Goal: Task Accomplishment & Management: Manage account settings

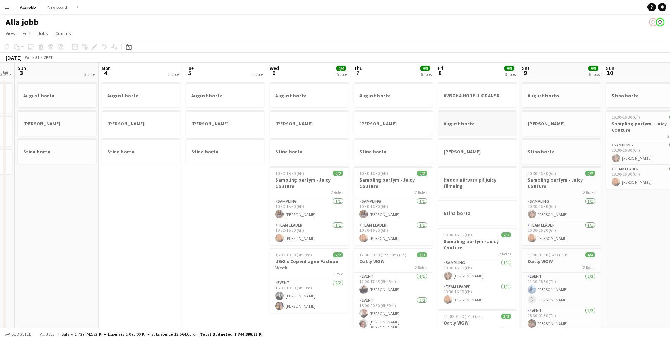
drag, startPoint x: 456, startPoint y: 138, endPoint x: 141, endPoint y: 123, distance: 315.5
click at [126, 124] on app-calendar-viewport "Thu 31 Fri 1 Sat 2 3 Jobs Sun 3 3 Jobs Mon 4 3 Jobs Tue 5 3 Jobs Wed 6 4/4 5 Jo…" at bounding box center [335, 284] width 670 height 442
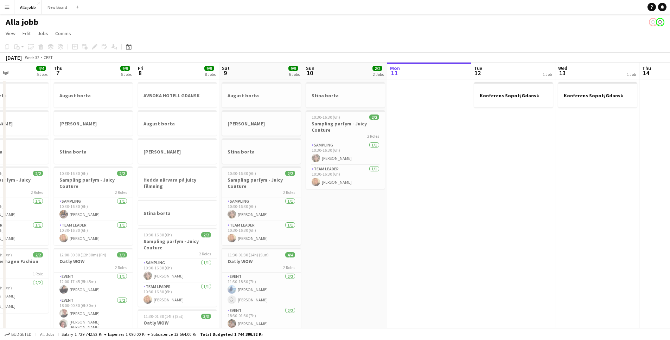
drag, startPoint x: 478, startPoint y: 157, endPoint x: 182, endPoint y: 156, distance: 295.4
click at [183, 157] on app-calendar-viewport "Mon 4 3 Jobs Tue 5 3 Jobs Wed 6 4/4 5 Jobs Thu 7 9/9 6 Jobs Fri 8 9/9 8 Jobs Sa…" at bounding box center [335, 284] width 670 height 442
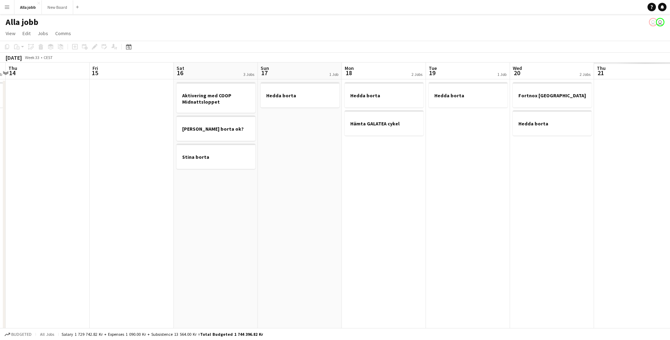
drag, startPoint x: 226, startPoint y: 154, endPoint x: 162, endPoint y: 165, distance: 64.9
click at [164, 164] on app-calendar-viewport "Mon 11 Tue 12 1 Job Wed 13 1 Job Thu 14 Fri 15 Sat 16 3 Jobs Sun 17 1 Job Mon 1…" at bounding box center [335, 284] width 670 height 442
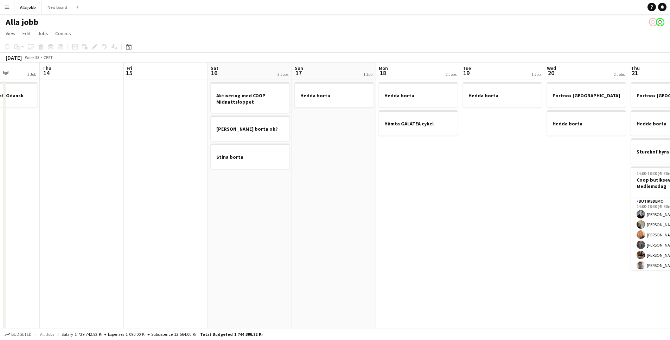
drag, startPoint x: 523, startPoint y: 147, endPoint x: 352, endPoint y: 132, distance: 170.9
click at [69, 135] on app-calendar-viewport "Mon 11 Tue 12 1 Job Wed 13 1 Job Thu 14 Fri 15 Sat 16 3 Jobs Sun 17 1 Job Mon 1…" at bounding box center [335, 284] width 670 height 442
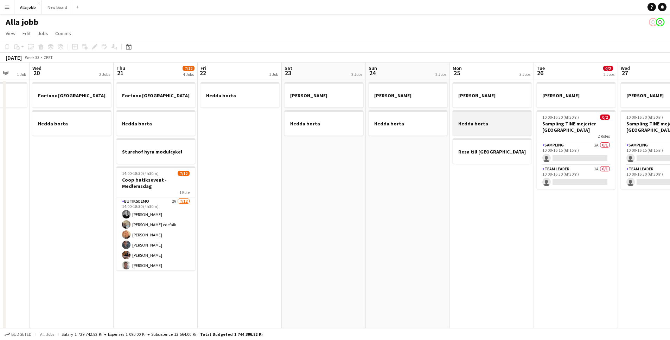
drag, startPoint x: 209, startPoint y: 130, endPoint x: 141, endPoint y: 130, distance: 67.2
click at [124, 131] on app-calendar-viewport "Sun 17 1 Job Mon 18 2 Jobs Tue 19 1 Job Wed 20 2 Jobs Thu 21 7/12 4 Jobs Fri 22…" at bounding box center [335, 284] width 670 height 442
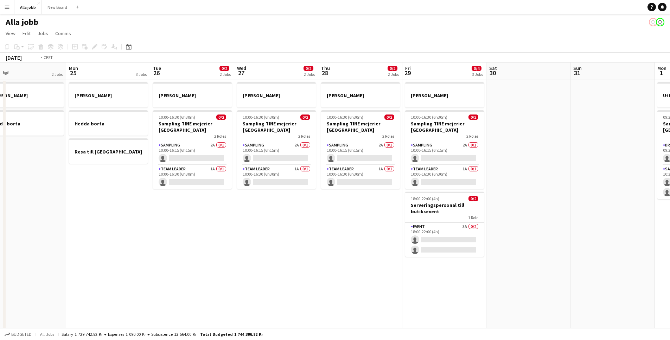
click at [224, 144] on app-calendar-viewport "Thu 21 7/12 4 Jobs Fri 22 1 Job Sat 23 2 Jobs Sun 24 2 Jobs Mon 25 3 Jobs Tue 2…" at bounding box center [335, 284] width 670 height 442
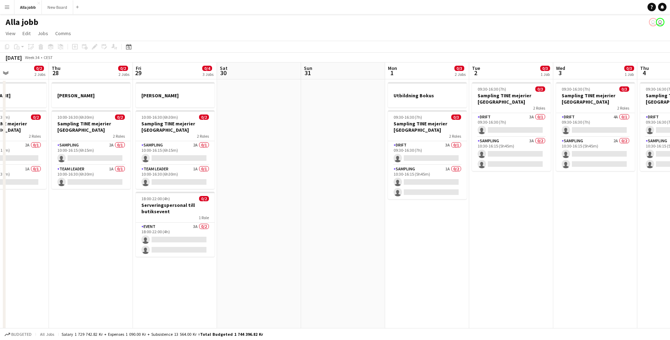
click at [274, 129] on app-calendar-viewport "Mon 25 3 Jobs Tue 26 0/2 2 Jobs Wed 27 0/2 2 Jobs Thu 28 0/2 2 Jobs Fri 29 0/4 …" at bounding box center [335, 284] width 670 height 442
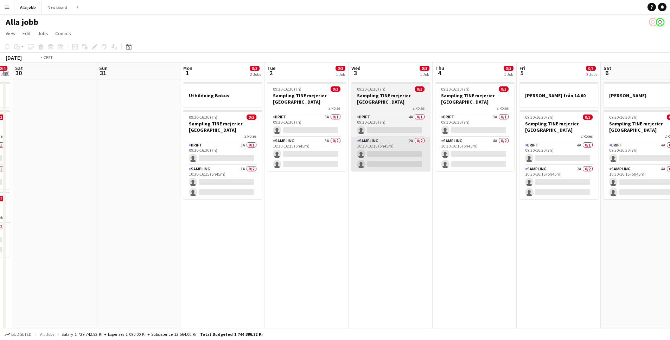
click at [218, 142] on app-calendar-viewport "Wed 27 0/2 2 Jobs Thu 28 0/2 2 Jobs Fri 29 0/4 3 Jobs Sat 30 Sun 31 Mon 1 0/3 2…" at bounding box center [335, 284] width 670 height 442
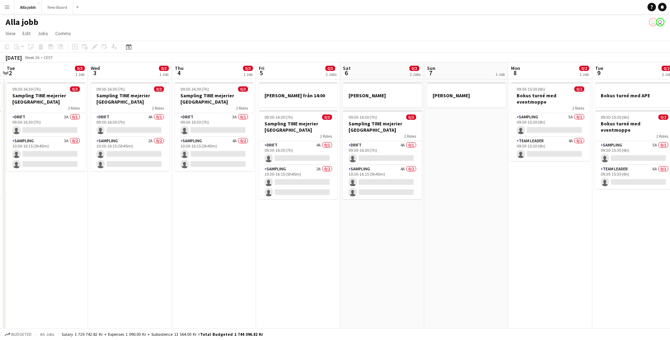
drag, startPoint x: 383, startPoint y: 150, endPoint x: 91, endPoint y: 123, distance: 293.2
click at [129, 116] on app-calendar-viewport "Sat 30 Sun 31 Mon 1 0/3 2 Jobs Tue 2 0/3 1 Job Wed 3 0/3 1 Job Thu 4 0/3 1 Job …" at bounding box center [335, 284] width 670 height 442
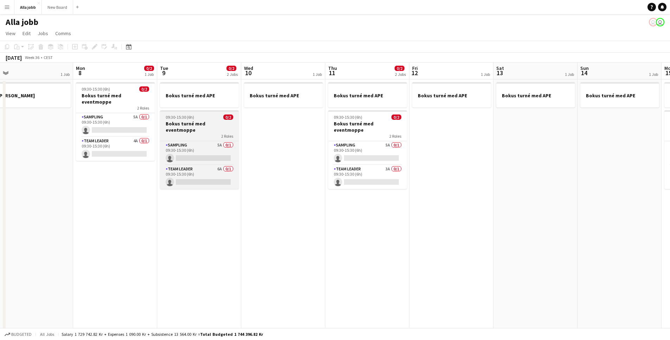
drag, startPoint x: 319, startPoint y: 128, endPoint x: 134, endPoint y: 126, distance: 185.0
click at [136, 126] on app-calendar-viewport "Fri 5 0/3 2 Jobs Sat 6 0/3 2 Jobs Sun 7 1 Job Mon 8 0/2 1 Job Tue 9 0/2 2 Jobs …" at bounding box center [335, 284] width 670 height 442
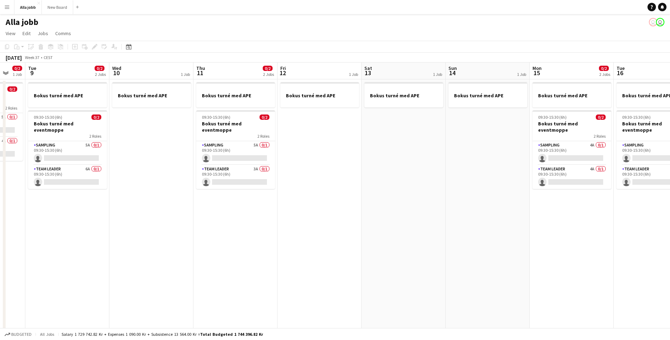
drag, startPoint x: 278, startPoint y: 139, endPoint x: 187, endPoint y: 118, distance: 93.4
click at [134, 120] on app-calendar-viewport "Sat 6 0/3 2 Jobs Sun 7 1 Job Mon 8 0/2 1 Job Tue 9 0/2 2 Jobs Wed 10 1 Job Thu …" at bounding box center [335, 284] width 670 height 442
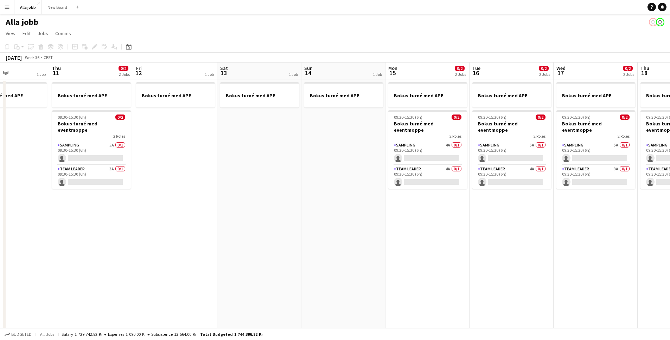
drag, startPoint x: 299, startPoint y: 117, endPoint x: 230, endPoint y: 109, distance: 69.0
click at [140, 101] on app-calendar-viewport "Sun 7 1 Job Mon 8 0/2 1 Job Tue 9 0/2 2 Jobs Wed 10 1 Job Thu 11 0/2 2 Jobs Fri…" at bounding box center [335, 284] width 670 height 442
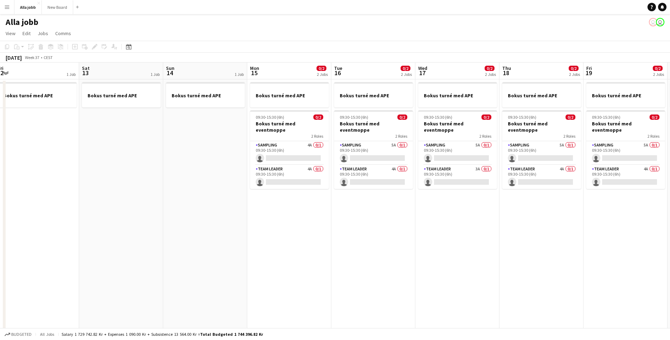
drag, startPoint x: 377, startPoint y: 115, endPoint x: 171, endPoint y: 117, distance: 206.5
click at [158, 118] on app-calendar-viewport "Tue 9 0/2 2 Jobs Wed 10 1 Job Thu 11 0/2 2 Jobs Fri 12 1 Job Sat 13 1 Job Sun 1…" at bounding box center [335, 284] width 670 height 442
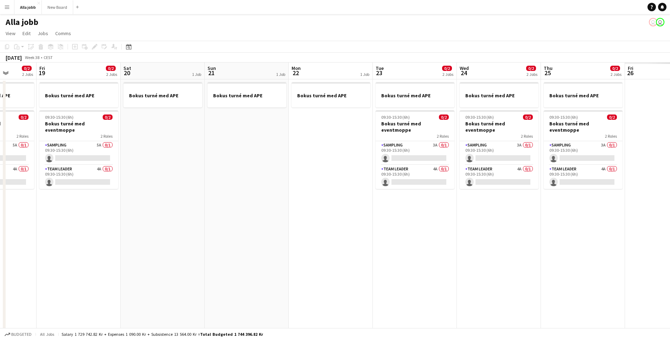
click at [107, 111] on app-calendar-viewport "Mon 15 0/2 2 Jobs Tue 16 0/2 2 Jobs Wed 17 0/2 2 Jobs Thu 18 0/2 2 Jobs Fri 19 …" at bounding box center [335, 284] width 670 height 442
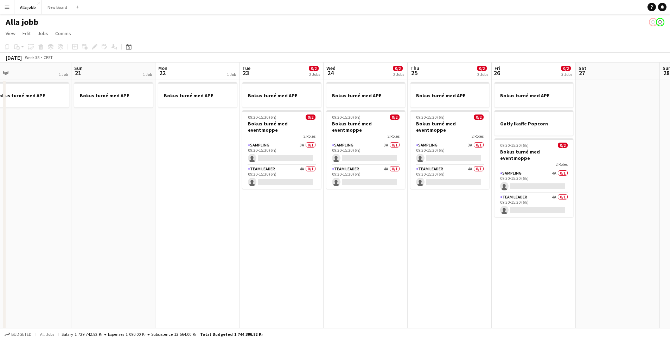
drag, startPoint x: 406, startPoint y: 147, endPoint x: 193, endPoint y: 147, distance: 213.1
click at [193, 147] on app-calendar-viewport "Wed 17 0/2 2 Jobs Thu 18 0/2 2 Jobs Fri 19 0/2 2 Jobs Sat 20 1 Job Sun 21 1 Job…" at bounding box center [335, 284] width 670 height 442
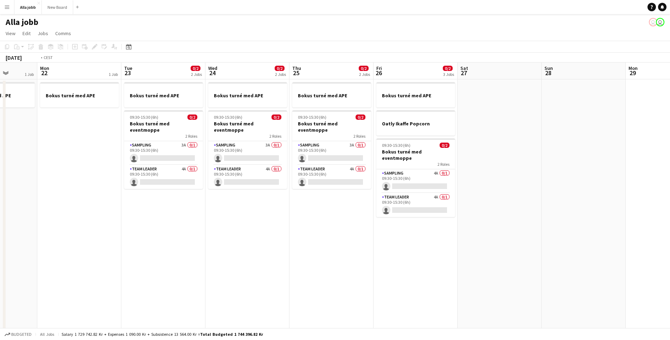
drag, startPoint x: 415, startPoint y: 154, endPoint x: 248, endPoint y: 143, distance: 167.4
click at [248, 143] on app-calendar-viewport "Thu 18 0/2 2 Jobs Fri 19 0/2 2 Jobs Sat 20 1 Job Sun 21 1 Job Mon 22 1 Job Tue …" at bounding box center [335, 284] width 670 height 442
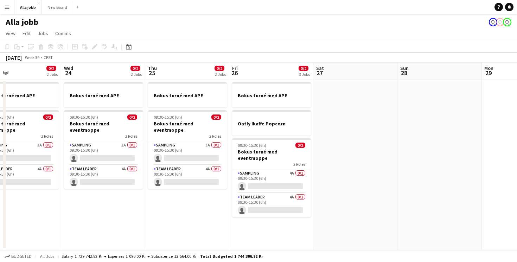
scroll to position [0, 275]
click at [30, 13] on button "Alla jobb Close" at bounding box center [27, 7] width 27 height 14
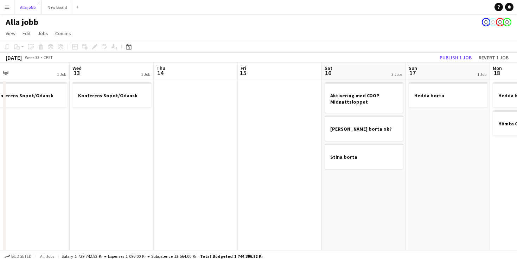
scroll to position [0, 179]
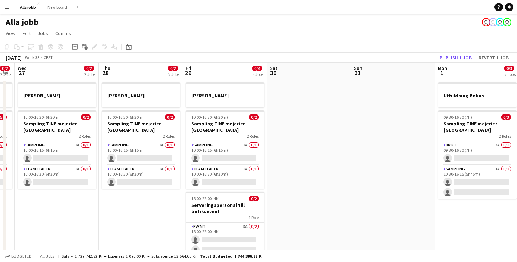
scroll to position [0, 153]
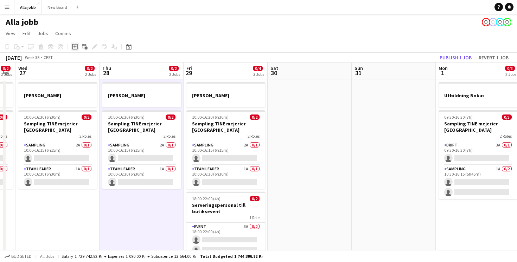
click at [75, 48] on icon "Add job" at bounding box center [75, 47] width 6 height 6
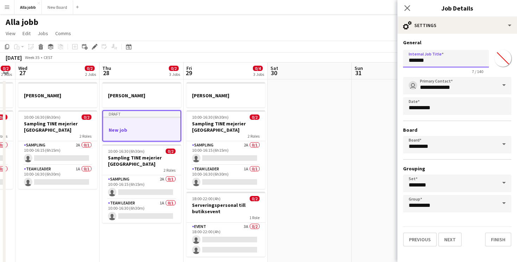
click at [438, 59] on input "*******" at bounding box center [446, 59] width 86 height 18
type input "**********"
click at [497, 243] on button "Finish" at bounding box center [498, 240] width 26 height 14
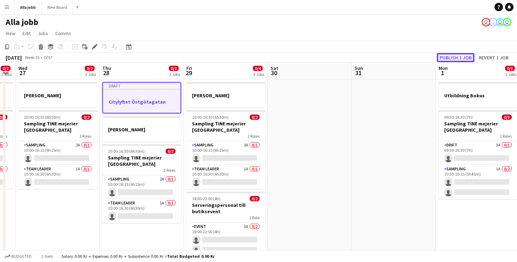
click at [452, 56] on button "Publish 1 job" at bounding box center [456, 57] width 38 height 9
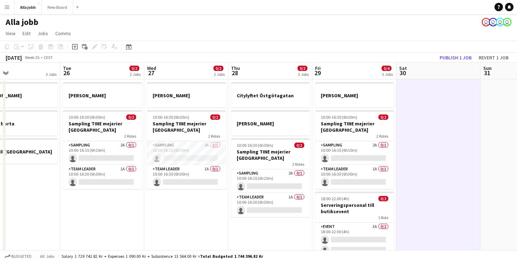
scroll to position [0, 267]
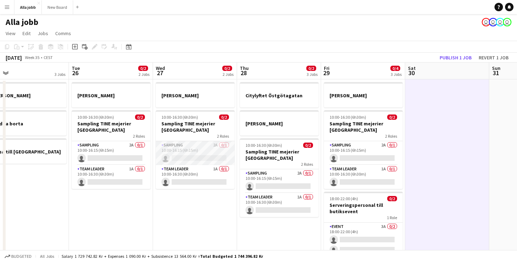
click at [211, 152] on app-card-role "Sampling 2A 0/1 10:00-16:15 (6h15m) single-neutral-actions" at bounding box center [195, 153] width 79 height 24
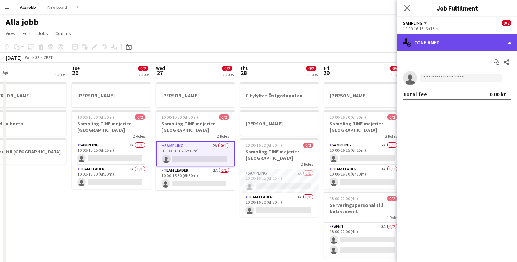
click at [447, 44] on div "single-neutral-actions-check-2 Confirmed" at bounding box center [457, 42] width 120 height 17
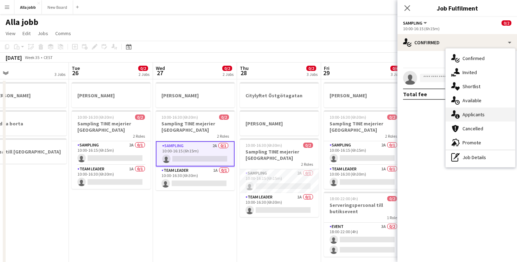
click at [468, 116] on div "single-neutral-actions-information Applicants" at bounding box center [481, 115] width 70 height 14
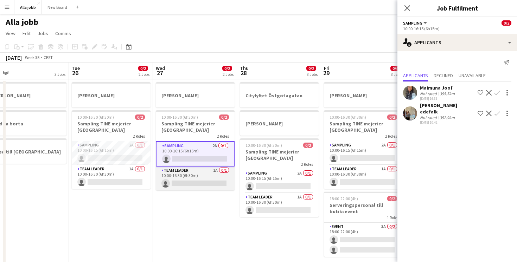
click at [186, 170] on app-card-role "Team Leader 1A 0/1 10:00-16:30 (6h30m) single-neutral-actions" at bounding box center [195, 179] width 79 height 24
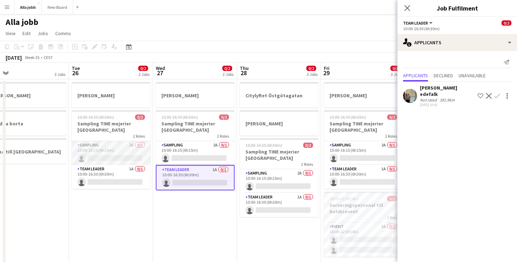
click at [106, 162] on app-card-role "Sampling 2A 0/1 10:00-16:15 (6h15m) single-neutral-actions" at bounding box center [111, 153] width 79 height 24
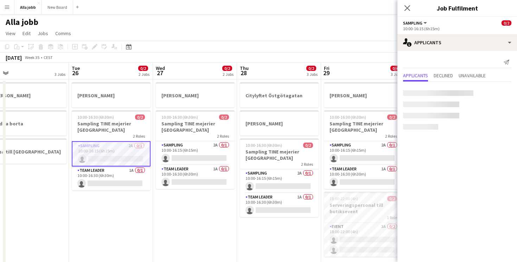
scroll to position [0, 268]
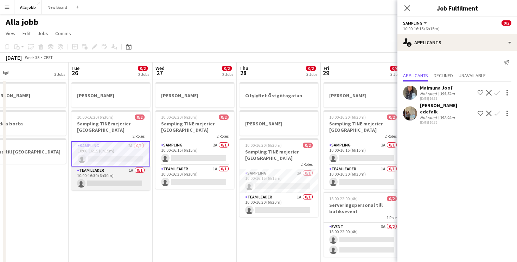
click at [121, 174] on app-card-role "Team Leader 1A 0/1 10:00-16:30 (6h30m) single-neutral-actions" at bounding box center [110, 179] width 79 height 24
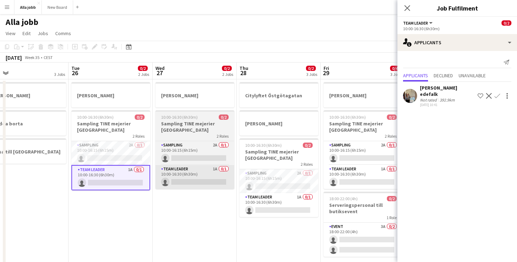
click at [203, 175] on app-card-role "Team Leader 1A 0/1 10:00-16:30 (6h30m) single-neutral-actions" at bounding box center [194, 177] width 79 height 24
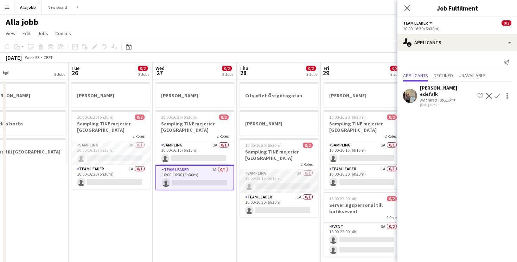
click at [268, 181] on app-card-role "Sampling 2A 0/1 10:00-16:15 (6h15m) single-neutral-actions" at bounding box center [279, 182] width 79 height 24
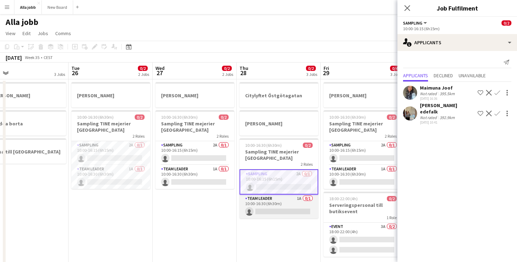
click at [267, 210] on app-card-role "Team Leader 1A 0/1 10:00-16:30 (6h30m) single-neutral-actions" at bounding box center [279, 207] width 79 height 24
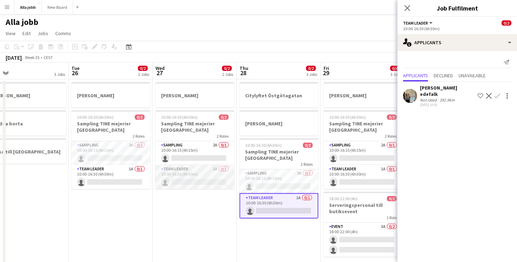
click at [207, 183] on app-card-role "Team Leader 1A 0/1 10:00-16:30 (6h30m) single-neutral-actions" at bounding box center [194, 177] width 79 height 24
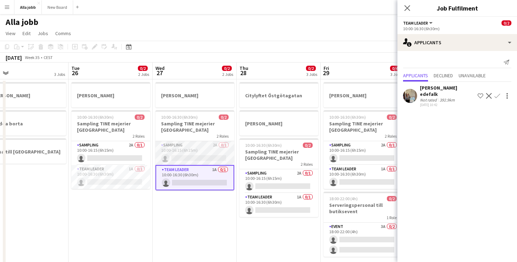
click at [210, 144] on app-card-role "Sampling 2A 0/1 10:00-16:15 (6h15m) single-neutral-actions" at bounding box center [194, 153] width 79 height 24
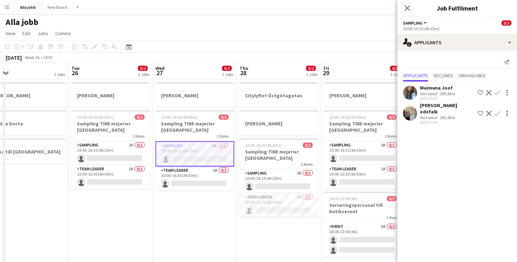
click at [409, 113] on app-user-avatar at bounding box center [410, 114] width 14 height 14
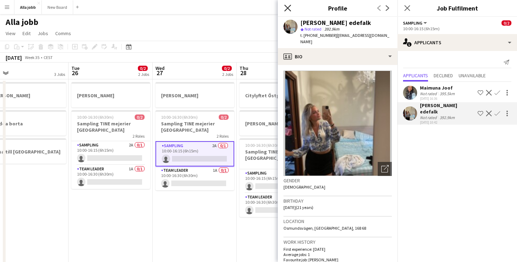
click at [288, 10] on icon "Close pop-in" at bounding box center [287, 8] width 7 height 7
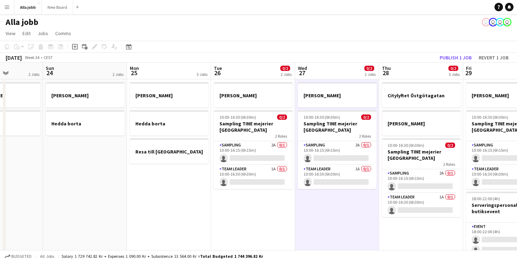
scroll to position [0, 297]
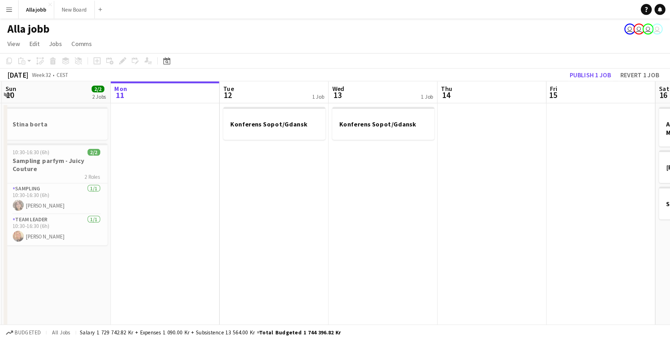
scroll to position [0, 253]
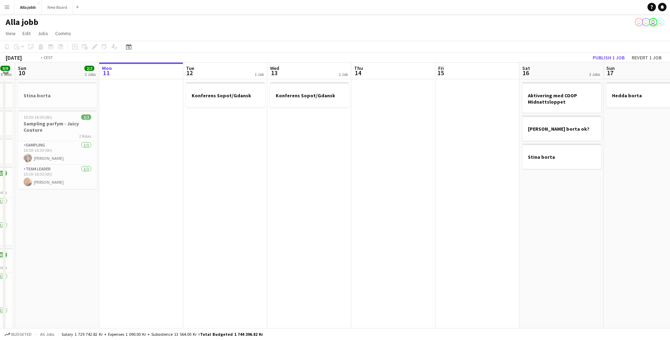
drag, startPoint x: 225, startPoint y: 196, endPoint x: 378, endPoint y: 203, distance: 153.2
click at [368, 202] on app-calendar-viewport "Fri 8 9/9 8 Jobs Sat 9 9/9 6 Jobs Sun 10 2/2 2 Jobs Mon 11 Tue 12 1 Job Wed 13 …" at bounding box center [335, 284] width 670 height 442
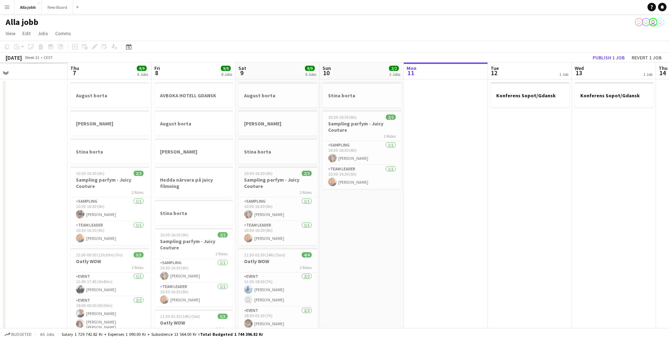
drag, startPoint x: 255, startPoint y: 210, endPoint x: 332, endPoint y: 224, distance: 77.9
click at [425, 199] on app-calendar-viewport "Mon 4 Tue 5 Wed 6 Thu 7 9/9 6 Jobs Fri 8 9/9 8 Jobs Sat 9 9/9 6 Jobs Sun 10 2/2…" at bounding box center [335, 284] width 670 height 442
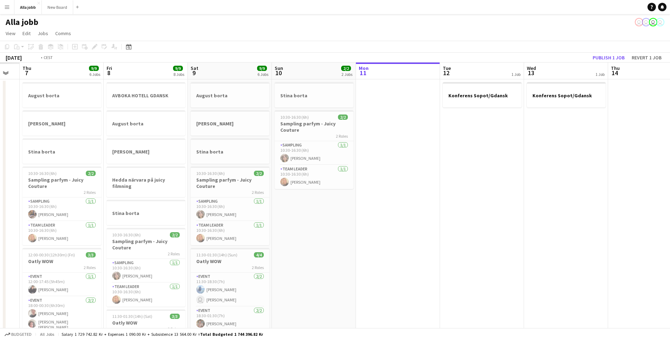
click at [477, 226] on app-calendar-viewport "Mon 4 Tue 5 Wed 6 Thu 7 9/9 6 Jobs Fri 8 9/9 8 Jobs Sat 9 9/9 6 Jobs Sun 10 2/2…" at bounding box center [335, 284] width 670 height 442
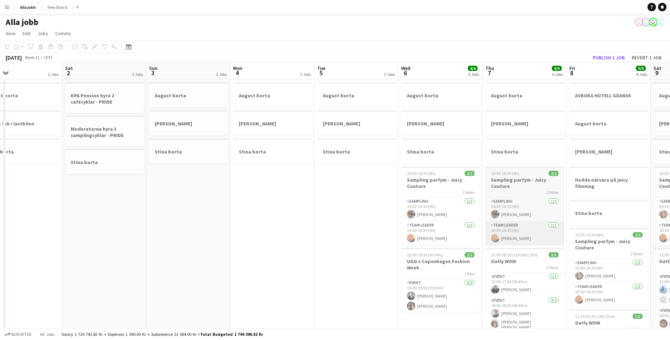
drag, startPoint x: 232, startPoint y: 237, endPoint x: 538, endPoint y: 228, distance: 306.5
click at [452, 230] on app-calendar-viewport "Wed 30 Thu 31 Fri 1 3 Jobs Sat 2 3 Jobs Sun 3 3 Jobs Mon 4 3 Jobs Tue 5 3 Jobs …" at bounding box center [335, 284] width 670 height 442
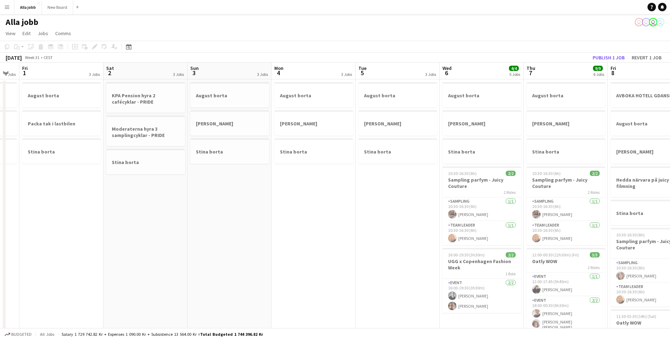
drag, startPoint x: 250, startPoint y: 247, endPoint x: 551, endPoint y: 211, distance: 303.9
click at [516, 212] on app-calendar-viewport "Wed 30 2 Jobs Thu 31 3 Jobs Fri 1 3 Jobs Sat 2 3 Jobs Sun 3 3 Jobs Mon 4 3 Jobs…" at bounding box center [335, 284] width 670 height 442
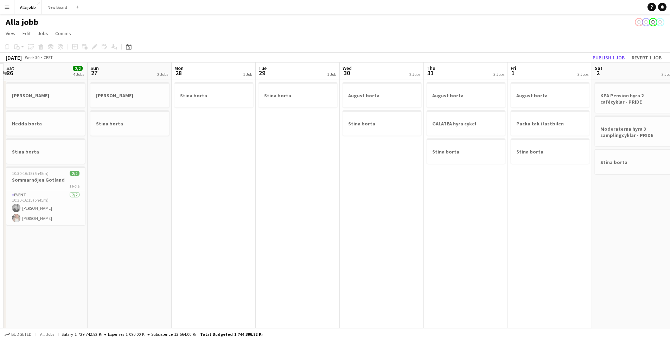
drag, startPoint x: 248, startPoint y: 227, endPoint x: 180, endPoint y: 240, distance: 69.0
click at [508, 197] on app-calendar-viewport "Thu 24 Fri 25 Sat 26 2/2 4 Jobs Sun 27 2 Jobs Mon 28 1 Job Tue 29 1 Job Wed 30 …" at bounding box center [335, 284] width 670 height 442
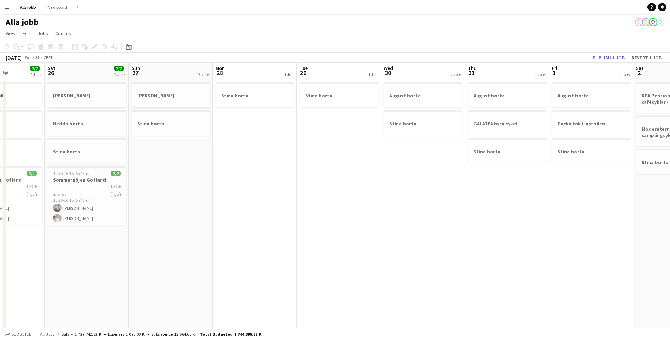
drag, startPoint x: 126, startPoint y: 245, endPoint x: 405, endPoint y: 198, distance: 283.9
click at [376, 204] on app-calendar-viewport "Wed 23 4 Jobs Thu 24 2/2 5 Jobs Fri 25 2/2 4 Jobs Sat 26 2/2 4 Jobs Sun 27 2 Jo…" at bounding box center [335, 284] width 670 height 442
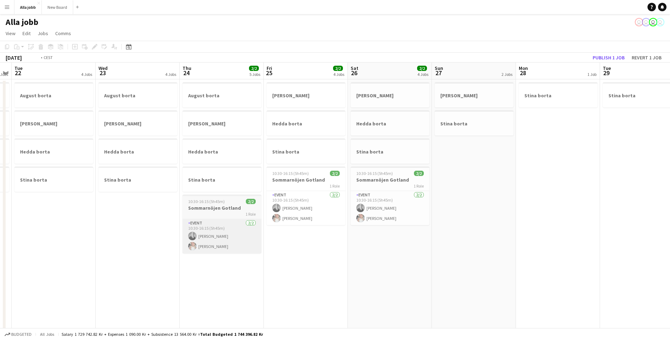
drag, startPoint x: 137, startPoint y: 237, endPoint x: 351, endPoint y: 235, distance: 214.2
click at [349, 235] on app-calendar-viewport "Sun 20 4 Jobs Mon 21 4 Jobs Tue 22 4 Jobs Wed 23 4 Jobs Thu 24 2/2 5 Jobs Fri 2…" at bounding box center [335, 284] width 670 height 442
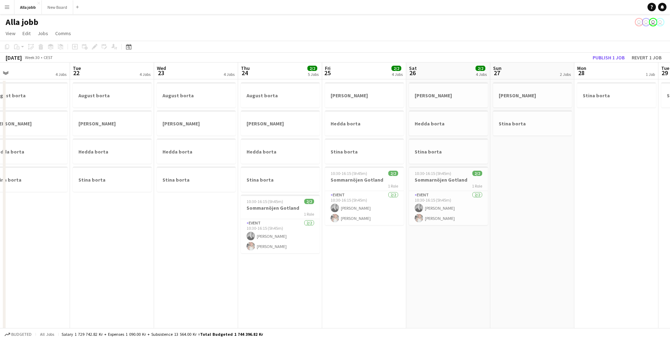
drag, startPoint x: 239, startPoint y: 236, endPoint x: 416, endPoint y: 233, distance: 176.9
click at [123, 237] on app-calendar-viewport "Fri 18 1 Job Sat 19 3 Jobs Sun 20 4 Jobs Mon 21 4 Jobs Tue 22 4 Jobs Wed 23 4 J…" at bounding box center [335, 284] width 670 height 442
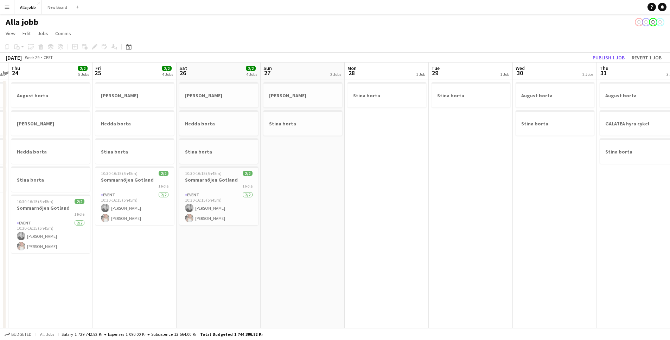
drag, startPoint x: 454, startPoint y: 232, endPoint x: 290, endPoint y: 234, distance: 164.6
click at [270, 236] on app-calendar-viewport "Mon 21 4 Jobs Tue 22 4 Jobs Wed 23 4 Jobs Thu 24 2/2 5 Jobs Fri 25 2/2 4 Jobs S…" at bounding box center [335, 284] width 670 height 442
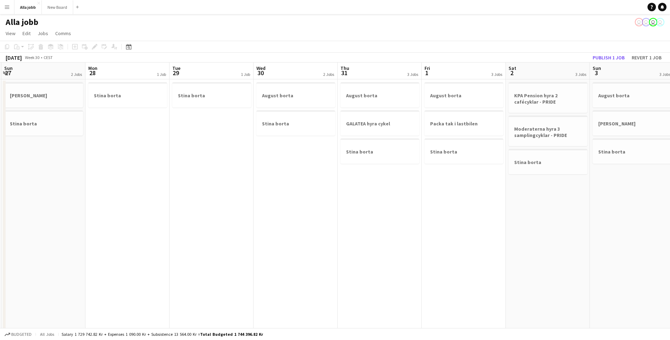
drag, startPoint x: 464, startPoint y: 217, endPoint x: 346, endPoint y: 224, distance: 118.1
click at [345, 224] on app-calendar-viewport "Thu 24 2/2 5 Jobs Fri 25 2/2 4 Jobs Sat 26 2/2 4 Jobs Sun 27 2 Jobs Mon 28 1 Jo…" at bounding box center [335, 284] width 670 height 442
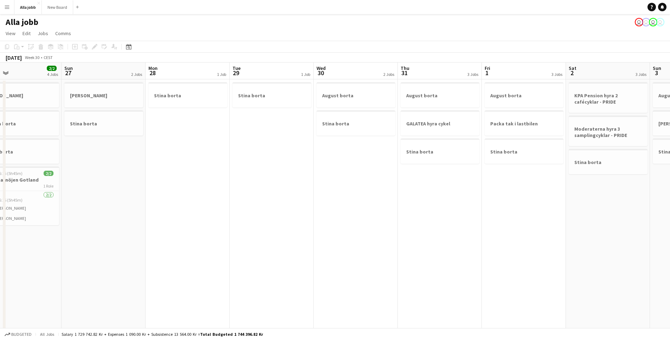
drag, startPoint x: 179, startPoint y: 170, endPoint x: 287, endPoint y: 167, distance: 107.6
click at [286, 167] on app-calendar-viewport "Thu 24 2/2 5 Jobs Fri 25 2/2 4 Jobs Sat 26 2/2 4 Jobs Sun 27 2 Jobs Mon 28 1 Jo…" at bounding box center [335, 284] width 670 height 442
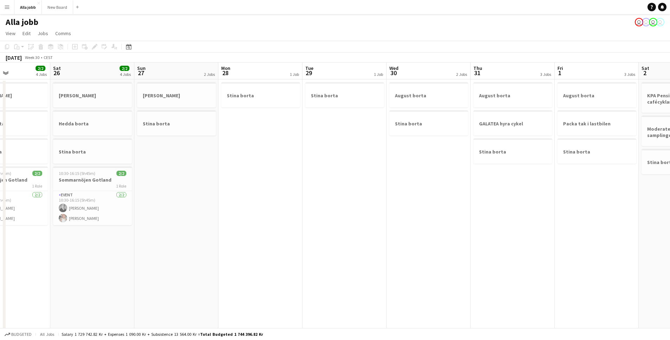
drag, startPoint x: 353, startPoint y: 175, endPoint x: 356, endPoint y: 192, distance: 17.4
click at [400, 180] on app-calendar-viewport "Wed 23 4 Jobs Thu 24 2/2 5 Jobs Fri 25 2/2 4 Jobs Sat 26 2/2 4 Jobs Sun 27 2 Jo…" at bounding box center [335, 284] width 670 height 442
drag, startPoint x: 442, startPoint y: 165, endPoint x: 151, endPoint y: 160, distance: 291.3
click at [152, 159] on app-calendar-viewport "Tue 22 4 Jobs Wed 23 4 Jobs Thu 24 2/2 5 Jobs Fri 25 2/2 4 Jobs Sat 26 2/2 4 Jo…" at bounding box center [335, 284] width 670 height 442
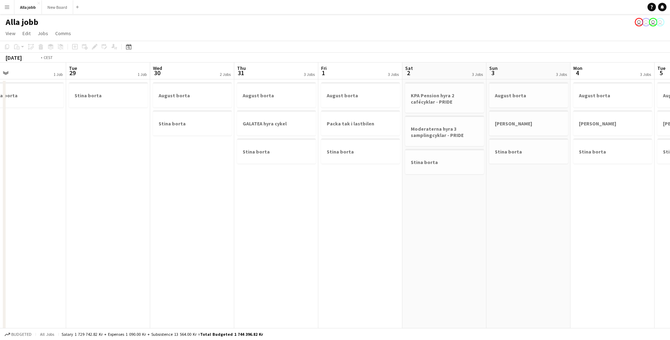
drag, startPoint x: 225, startPoint y: 203, endPoint x: 264, endPoint y: 210, distance: 40.4
click at [160, 214] on app-calendar-viewport "Fri 25 2/2 4 Jobs Sat 26 2/2 4 Jobs Sun 27 2 Jobs Mon 28 1 Job Tue 29 1 Job Wed…" at bounding box center [335, 284] width 670 height 442
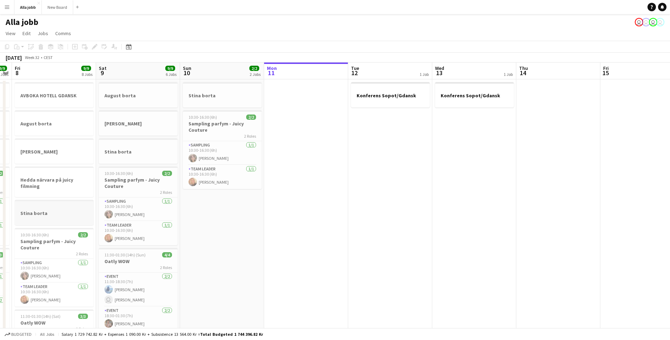
drag, startPoint x: 462, startPoint y: 217, endPoint x: 31, endPoint y: 217, distance: 430.8
click at [26, 219] on app-calendar-viewport "Tue 5 3 Jobs Wed 6 4/4 5 Jobs Thu 7 9/9 6 Jobs Fri 8 9/9 8 Jobs Sat 9 9/9 6 Job…" at bounding box center [335, 284] width 670 height 442
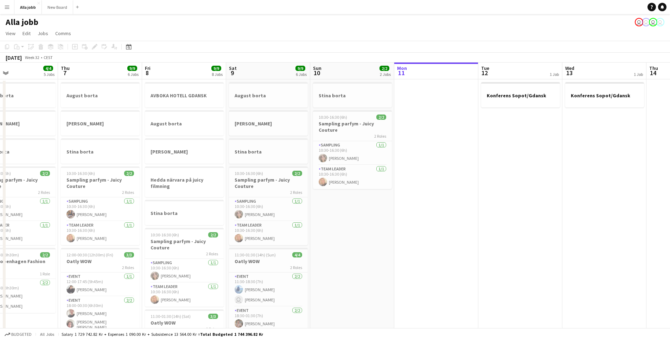
drag, startPoint x: 211, startPoint y: 215, endPoint x: 457, endPoint y: 204, distance: 246.1
click at [442, 203] on app-calendar-viewport "Tue 5 3 Jobs Wed 6 4/4 5 Jobs Thu 7 9/9 6 Jobs Fri 8 9/9 8 Jobs Sat 9 9/9 6 Job…" at bounding box center [335, 284] width 670 height 442
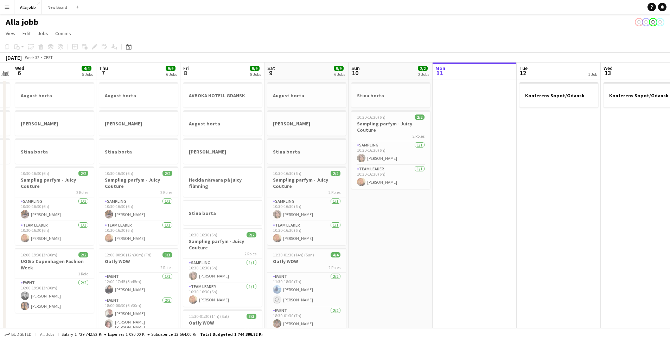
drag, startPoint x: 562, startPoint y: 204, endPoint x: 268, endPoint y: 181, distance: 295.3
click at [307, 187] on app-calendar-viewport "Sun 3 3 Jobs Mon 4 3 Jobs Tue 5 3 Jobs Wed 6 4/4 5 Jobs Thu 7 9/9 6 Jobs Fri 8 …" at bounding box center [335, 284] width 670 height 442
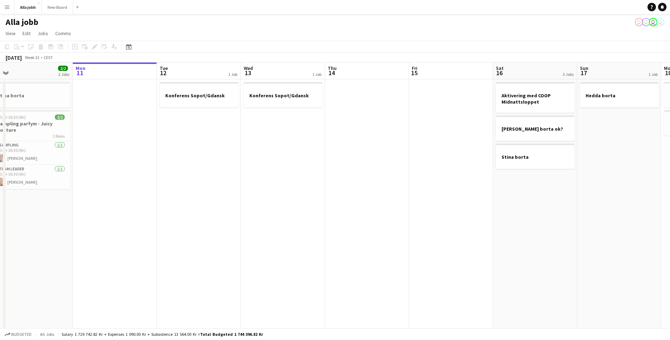
drag, startPoint x: 302, startPoint y: 179, endPoint x: 263, endPoint y: 173, distance: 39.0
click at [297, 179] on app-calendar-viewport "Thu 7 9/9 6 Jobs Fri 8 9/9 8 Jobs Sat 9 9/9 6 Jobs Sun 10 2/2 2 Jobs Mon 11 Tue…" at bounding box center [335, 284] width 670 height 442
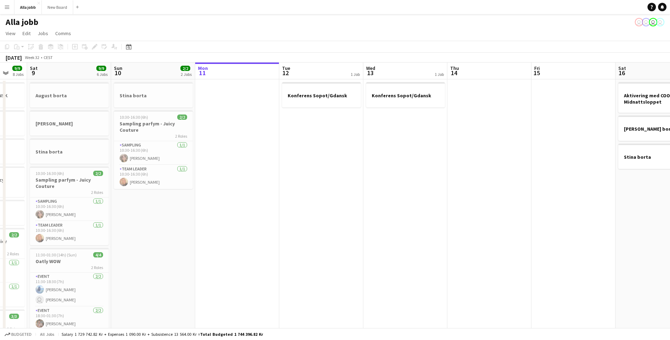
drag, startPoint x: 205, startPoint y: 176, endPoint x: 444, endPoint y: 199, distance: 240.6
click at [440, 199] on app-calendar-viewport "Thu 7 9/9 6 Jobs Fri 8 9/9 8 Jobs Sat 9 9/9 6 Jobs Sun 10 2/2 2 Jobs Mon 11 Tue…" at bounding box center [335, 284] width 670 height 442
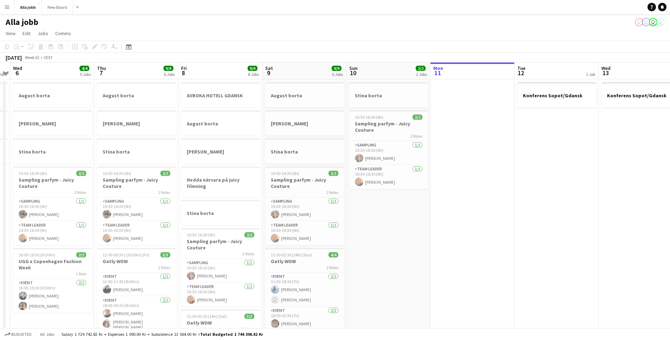
drag, startPoint x: 409, startPoint y: 201, endPoint x: 449, endPoint y: 203, distance: 40.1
click at [436, 202] on app-calendar-viewport "Mon 4 3 Jobs Tue 5 3 Jobs Wed 6 4/4 5 Jobs Thu 7 9/9 6 Jobs Fri 8 9/9 8 Jobs Sa…" at bounding box center [335, 284] width 670 height 442
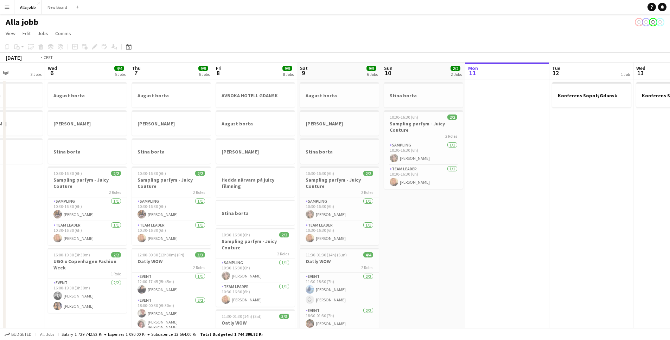
scroll to position [0, 221]
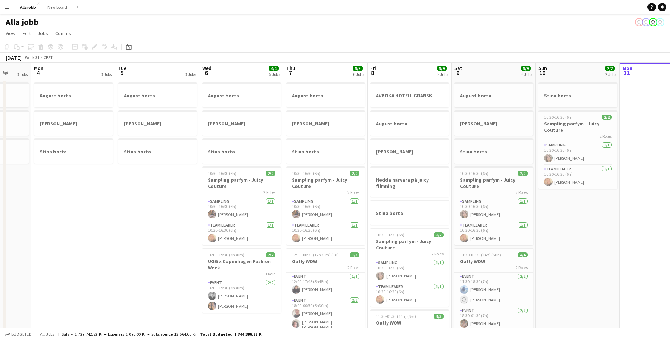
drag, startPoint x: 231, startPoint y: 213, endPoint x: 339, endPoint y: 212, distance: 108.3
click at [339, 212] on app-calendar-viewport "Fri 1 3 Jobs Sat 2 3 Jobs Sun 3 3 Jobs Mon 4 3 Jobs Tue 5 3 Jobs Wed 6 4/4 5 Jo…" at bounding box center [335, 284] width 670 height 442
click at [339, 212] on app-card-role "Sampling 1/1 10:30-16:30 (6h) Livia Salov Klaesson" at bounding box center [325, 210] width 79 height 24
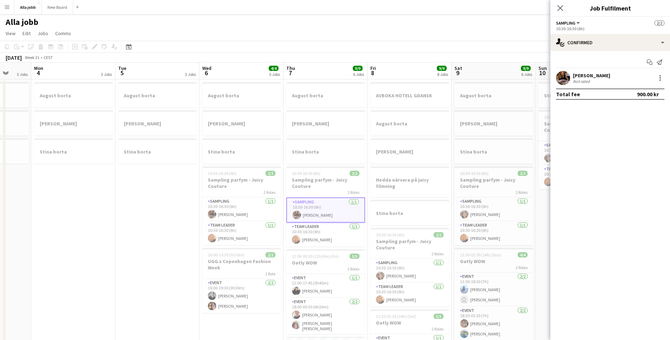
click at [163, 220] on app-date-cell "August borta Emil borta Stina borta" at bounding box center [157, 291] width 84 height 425
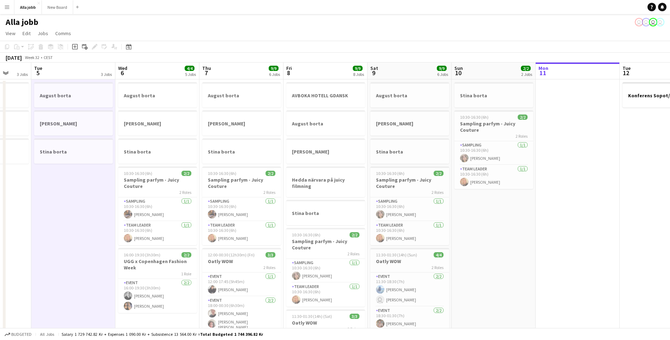
scroll to position [0, 220]
drag, startPoint x: 338, startPoint y: 151, endPoint x: 229, endPoint y: 147, distance: 108.8
click at [229, 147] on app-calendar-viewport "Sat 2 3 Jobs Sun 3 3 Jobs Mon 4 3 Jobs Tue 5 3 Jobs Wed 6 4/4 5 Jobs Thu 7 9/9 …" at bounding box center [335, 284] width 670 height 442
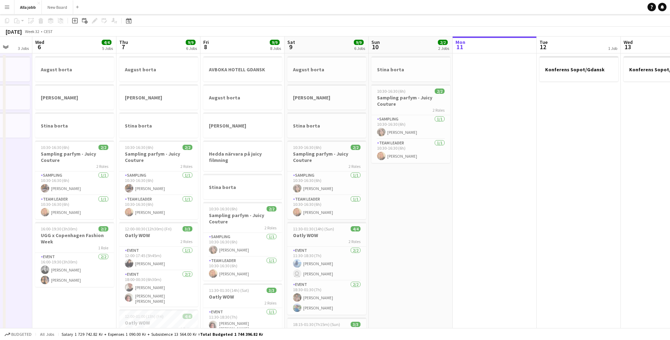
scroll to position [0, 0]
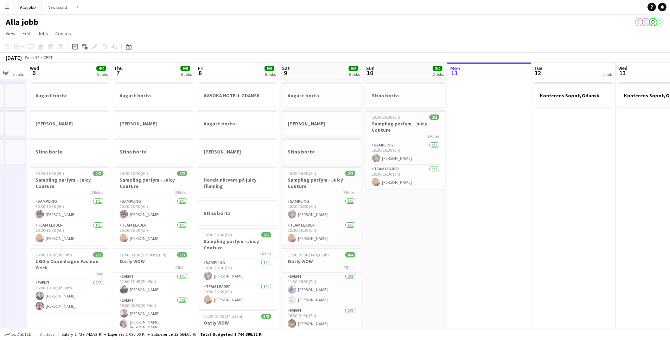
drag, startPoint x: 497, startPoint y: 218, endPoint x: 349, endPoint y: 226, distance: 148.6
click at [350, 226] on app-calendar-viewport "Sun 3 3 Jobs Mon 4 3 Jobs Tue 5 3 Jobs Wed 6 4/4 5 Jobs Thu 7 9/9 6 Jobs Fri 8 …" at bounding box center [335, 284] width 670 height 442
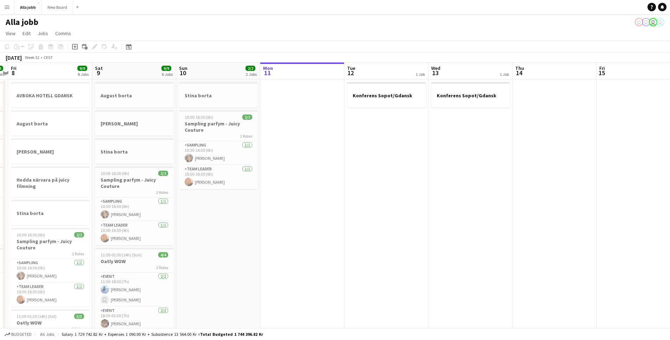
drag, startPoint x: 372, startPoint y: 209, endPoint x: 318, endPoint y: 202, distance: 54.3
click at [307, 203] on app-calendar-viewport "Tue 5 3 Jobs Wed 6 4/4 5 Jobs Thu 7 9/9 6 Jobs Fri 8 9/9 8 Jobs Sat 9 9/9 6 Job…" at bounding box center [335, 284] width 670 height 442
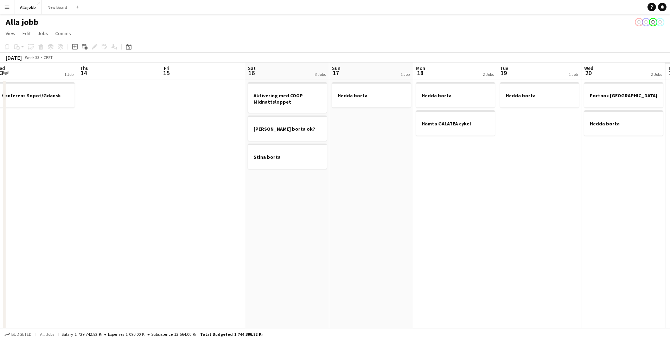
drag, startPoint x: 428, startPoint y: 196, endPoint x: 253, endPoint y: 181, distance: 175.8
click at [253, 181] on app-calendar-viewport "Sun 10 2/2 2 Jobs Mon 11 Tue 12 1 Job Wed 13 1 Job Thu 14 Fri 15 Sat 16 3 Jobs …" at bounding box center [335, 284] width 670 height 442
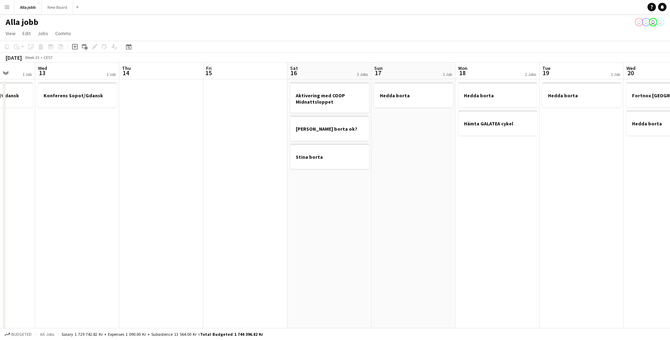
drag, startPoint x: 582, startPoint y: 129, endPoint x: 214, endPoint y: 146, distance: 368.6
click at [219, 147] on app-calendar-viewport "Sun 10 2/2 2 Jobs Mon 11 Tue 12 1 Job Wed 13 1 Job Thu 14 Fri 15 Sat 16 3 Jobs …" at bounding box center [335, 284] width 670 height 442
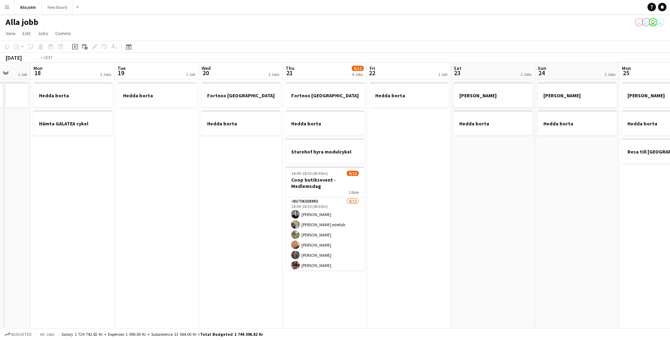
drag, startPoint x: 188, startPoint y: 158, endPoint x: 150, endPoint y: 157, distance: 38.3
click at [151, 157] on app-calendar-viewport "Fri 15 Sat 16 3 Jobs Sun 17 1 Job Mon 18 2 Jobs Tue 19 1 Job Wed 20 2 Jobs Thu …" at bounding box center [335, 284] width 670 height 442
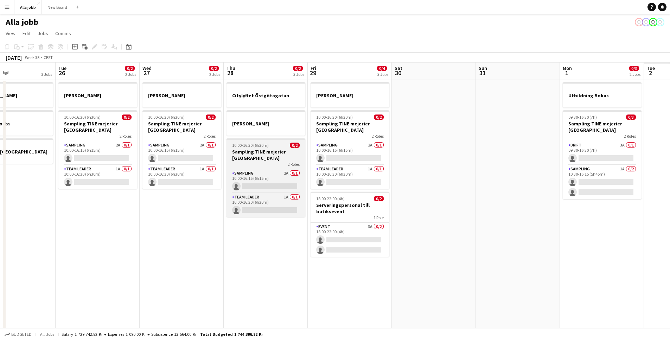
drag, startPoint x: 338, startPoint y: 177, endPoint x: 211, endPoint y: 151, distance: 130.2
click at [128, 150] on app-calendar-viewport "Sat 23 2 Jobs Sun 24 2 Jobs Mon 25 3 Jobs Tue 26 0/2 2 Jobs Wed 27 0/2 2 Jobs T…" at bounding box center [335, 284] width 670 height 442
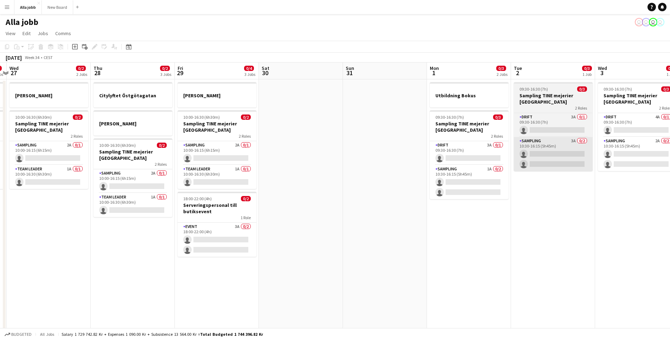
click at [189, 154] on app-calendar-viewport "Sun 24 2 Jobs Mon 25 3 Jobs Tue 26 0/2 2 Jobs Wed 27 0/2 2 Jobs Thu 28 0/2 3 Jo…" at bounding box center [335, 284] width 670 height 442
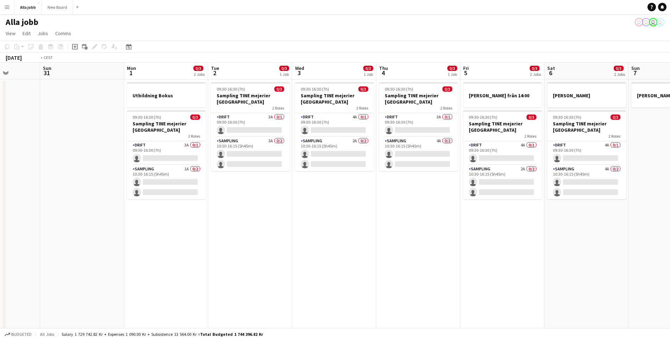
drag, startPoint x: 573, startPoint y: 177, endPoint x: 118, endPoint y: 164, distance: 454.9
click at [121, 165] on app-calendar-viewport "Thu 28 0/2 3 Jobs Fri 29 0/4 3 Jobs Sat 30 Sun 31 Mon 1 0/3 2 Jobs Tue 2 0/3 1 …" at bounding box center [335, 284] width 670 height 442
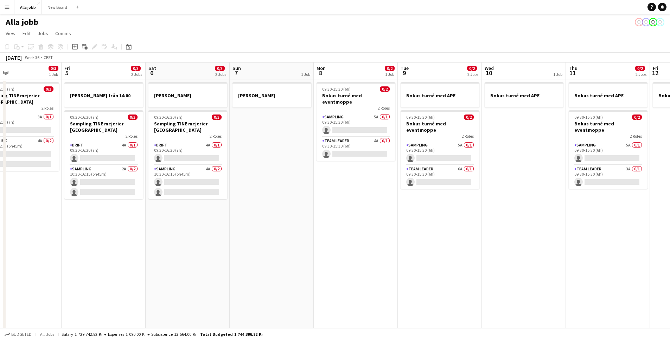
click at [201, 161] on app-calendar-viewport "Tue 2 0/3 1 Job Wed 3 0/3 1 Job Thu 4 0/3 1 Job Fri 5 0/3 2 Jobs Sat 6 0/3 2 Jo…" at bounding box center [335, 284] width 670 height 442
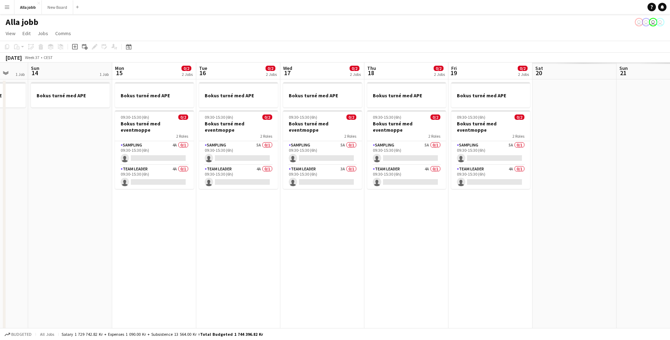
drag, startPoint x: 369, startPoint y: 133, endPoint x: 190, endPoint y: 123, distance: 179.3
click at [192, 123] on app-calendar-viewport "Thu 11 0/2 2 Jobs Fri 12 1 Job Sat 13 1 Job Sun 14 1 Job Mon 15 0/2 2 Jobs Tue …" at bounding box center [335, 284] width 670 height 442
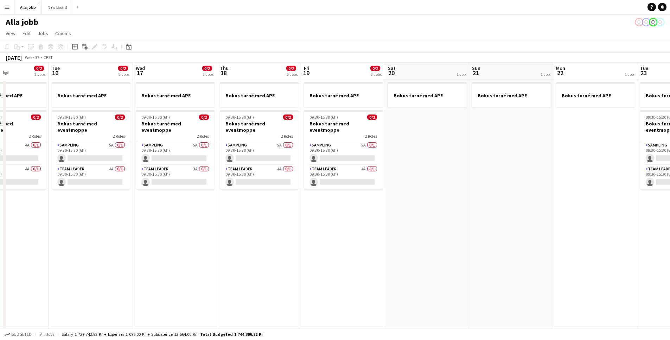
drag, startPoint x: 592, startPoint y: 150, endPoint x: 543, endPoint y: 146, distance: 49.0
click at [248, 133] on app-calendar-viewport "Sat 13 1 Job Sun 14 1 Job Mon 15 0/2 2 Jobs Tue 16 0/2 2 Jobs Wed 17 0/2 2 Jobs…" at bounding box center [335, 284] width 670 height 442
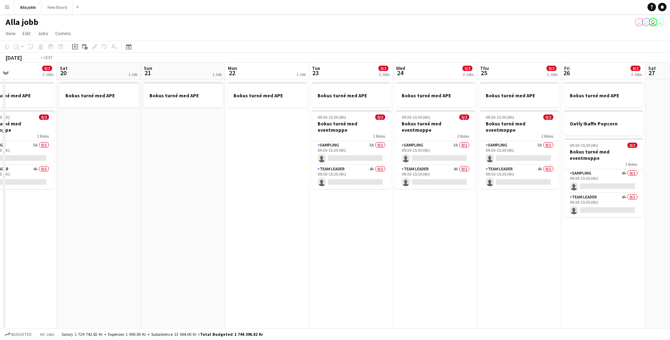
drag, startPoint x: 229, startPoint y: 123, endPoint x: 311, endPoint y: 152, distance: 86.9
click at [219, 120] on app-calendar-viewport "Wed 17 0/2 2 Jobs Thu 18 0/2 2 Jobs Fri 19 0/2 2 Jobs Sat 20 1 Job Sun 21 1 Job…" at bounding box center [335, 284] width 670 height 442
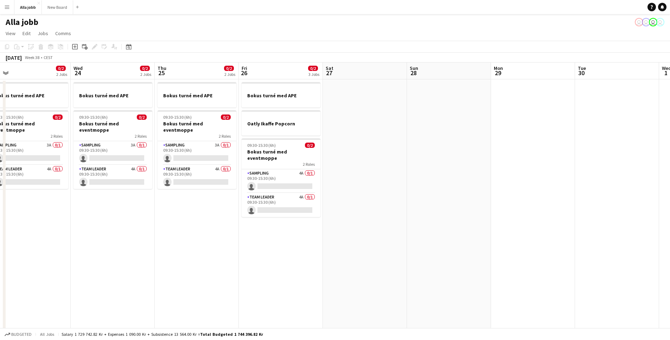
drag, startPoint x: 266, startPoint y: 156, endPoint x: 198, endPoint y: 147, distance: 68.2
click at [206, 148] on app-calendar-viewport "Sun 21 1 Job Mon 22 1 Job Tue 23 0/2 2 Jobs Wed 24 0/2 2 Jobs Thu 25 0/2 2 Jobs…" at bounding box center [335, 284] width 670 height 442
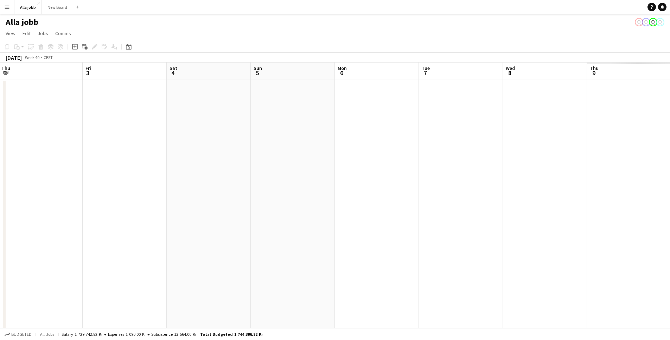
drag, startPoint x: 344, startPoint y: 179, endPoint x: 254, endPoint y: 153, distance: 94.3
click at [175, 150] on app-calendar-viewport "Mon 29 Tue 30 Wed 1 Thu 2 Fri 3 Sat 4 Sun 5 Mon 6 Tue 7 Wed 8 Thu 9 Fri 10 Sat …" at bounding box center [335, 284] width 670 height 442
drag, startPoint x: 468, startPoint y: 167, endPoint x: 215, endPoint y: 146, distance: 254.1
click at [220, 147] on app-calendar-viewport "Tue 30 Wed 1 Thu 2 Fri 3 Sat 4 Sun 5 Mon 6 Tue 7 Wed 8 Thu 9 1 Job Fri 10 Sat 1…" at bounding box center [335, 284] width 670 height 442
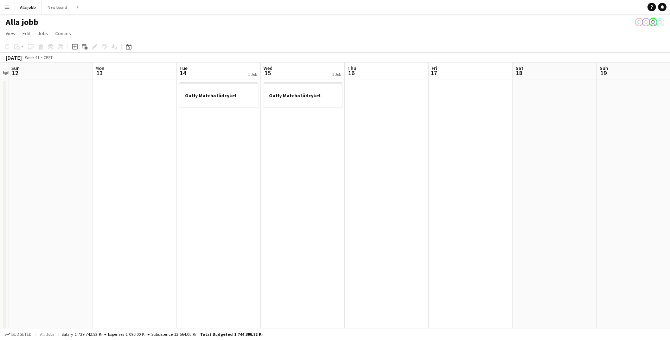
drag, startPoint x: 504, startPoint y: 137, endPoint x: 57, endPoint y: 124, distance: 447.2
click at [57, 124] on app-calendar-viewport "Thu 9 1 Job Fri 10 Sat 11 Sun 12 Mon 13 Tue 14 1 Job Wed 15 1 Job Thu 16 Fri 17…" at bounding box center [335, 284] width 670 height 442
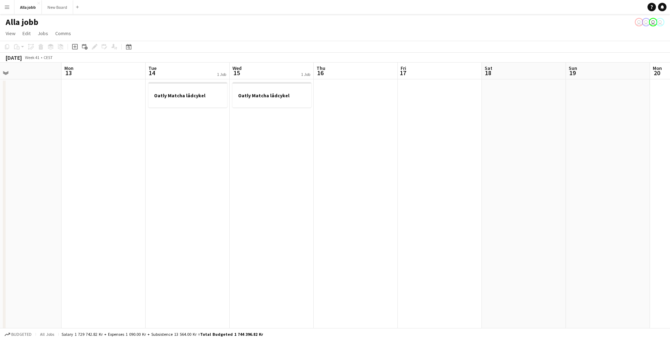
scroll to position [0, 187]
drag, startPoint x: 485, startPoint y: 146, endPoint x: 439, endPoint y: 156, distance: 46.6
click at [439, 156] on app-calendar-viewport "Fri 10 Sat 11 Sun 12 Mon 13 Tue 14 1 Job Wed 15 1 Job Thu 16 Fri 17 Sat 18 Sun …" at bounding box center [335, 284] width 670 height 442
